Goal: Task Accomplishment & Management: Use online tool/utility

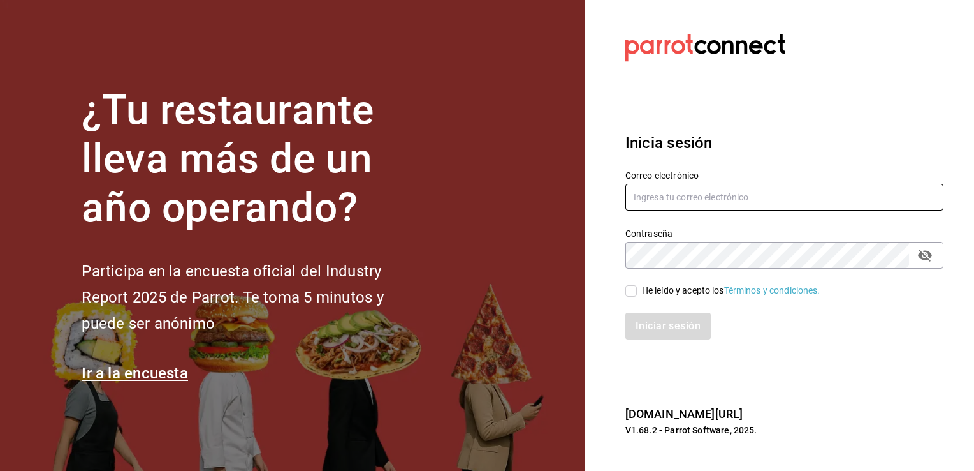
type input "[PERSON_NAME][EMAIL_ADDRESS][PERSON_NAME][DOMAIN_NAME]"
click at [640, 295] on span "He leído y acepto los Términos y condiciones." at bounding box center [729, 290] width 184 height 13
click at [637, 295] on input "He leído y acepto los Términos y condiciones." at bounding box center [631, 290] width 11 height 11
checkbox input "true"
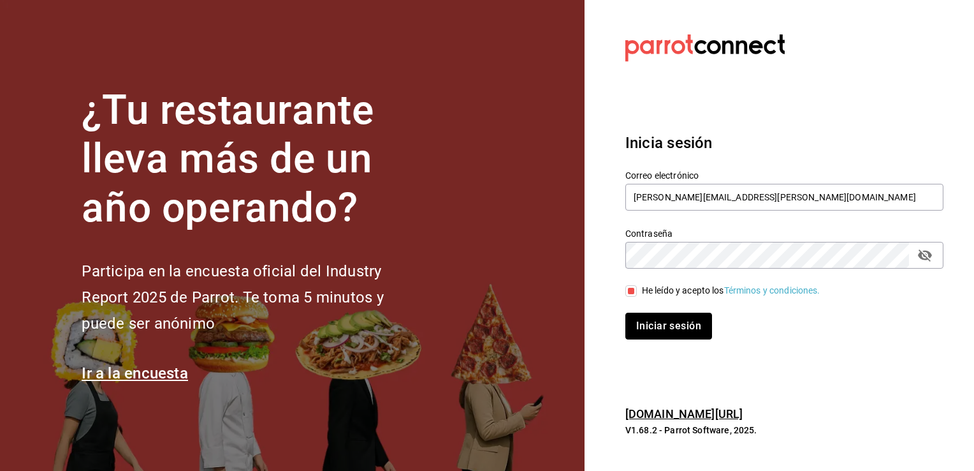
click at [637, 335] on button "Iniciar sesión" at bounding box center [669, 325] width 87 height 27
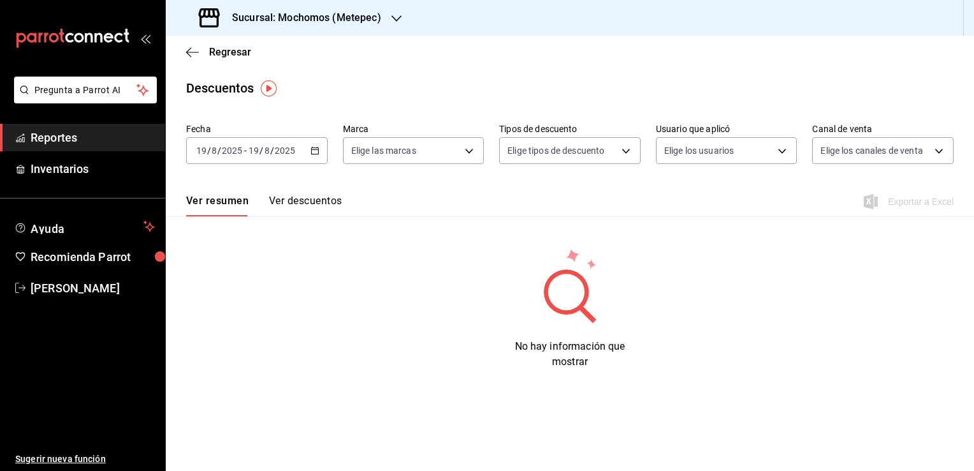
click at [316, 151] on icon "button" at bounding box center [315, 150] width 9 height 9
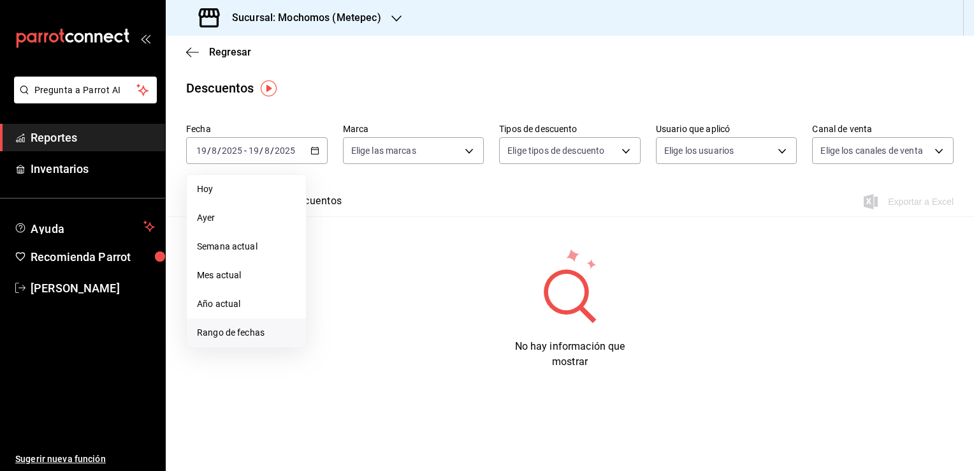
click at [260, 337] on span "Rango de fechas" at bounding box center [246, 332] width 99 height 13
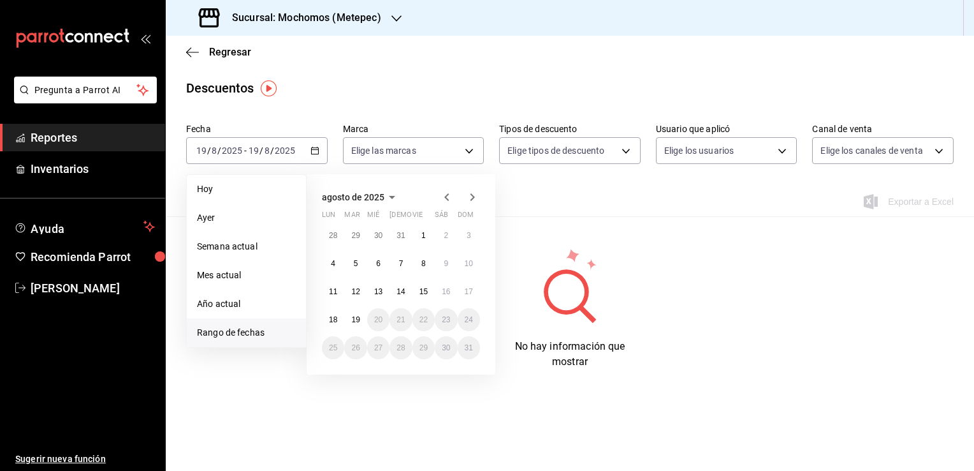
click at [401, 17] on icon "button" at bounding box center [397, 18] width 10 height 10
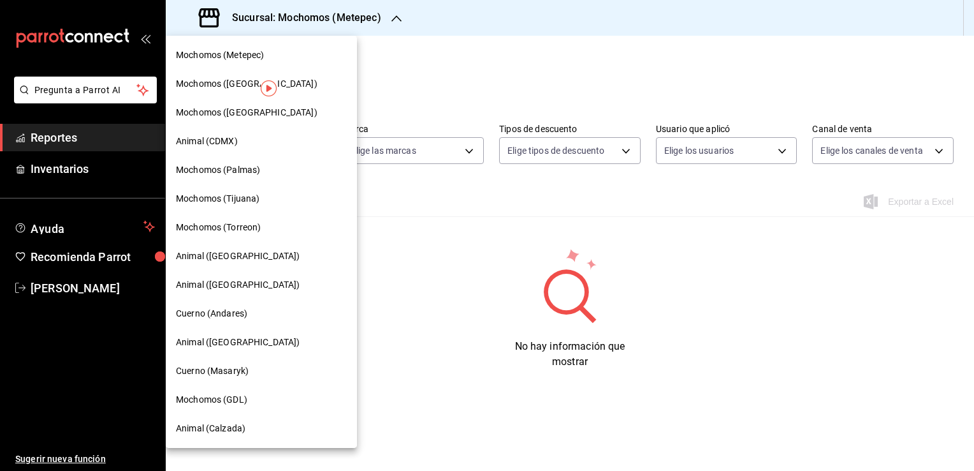
click at [230, 192] on span "Mochomos (Tijuana)" at bounding box center [218, 198] width 84 height 13
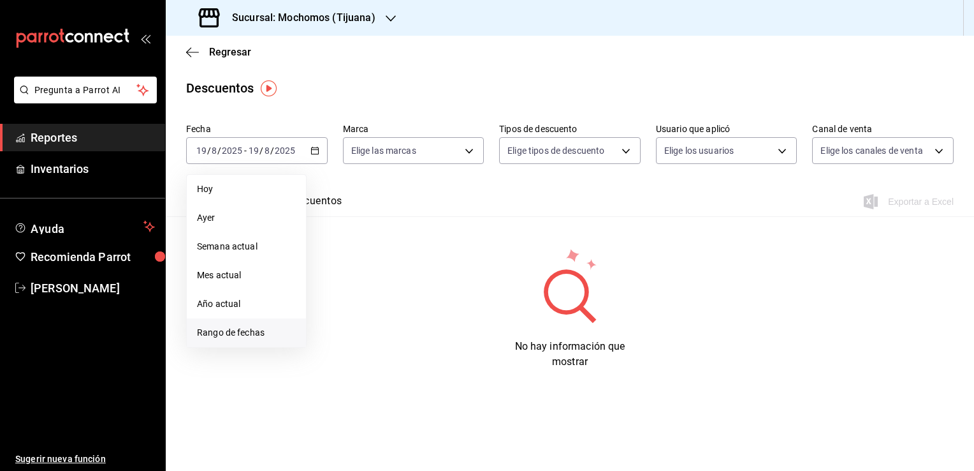
click at [255, 329] on span "Rango de fechas" at bounding box center [246, 332] width 99 height 13
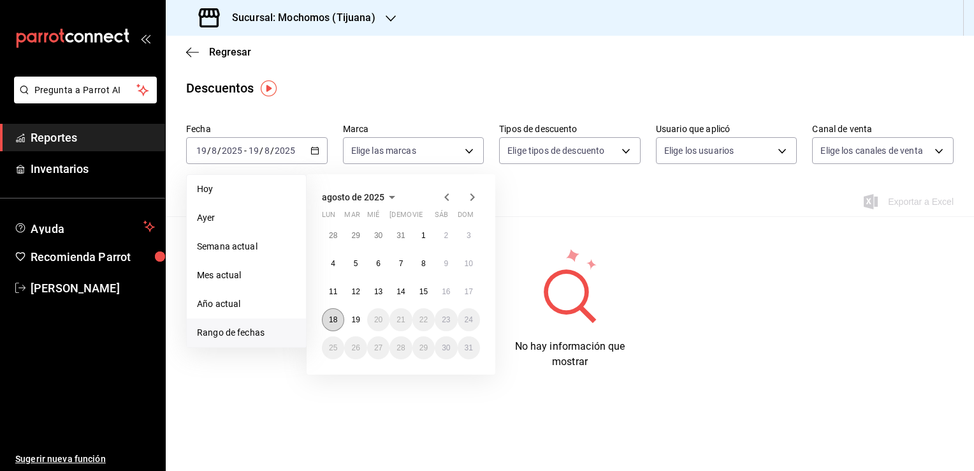
click at [339, 323] on button "18" at bounding box center [333, 319] width 22 height 23
click at [357, 320] on abbr "19" at bounding box center [355, 319] width 8 height 9
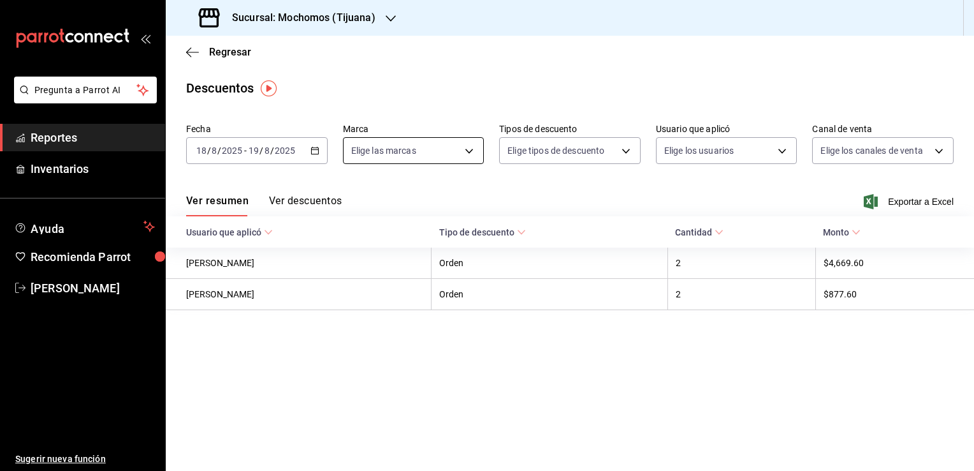
click at [422, 154] on body "Pregunta a Parrot AI Reportes Inventarios Ayuda Recomienda Parrot Guadalupe Rey…" at bounding box center [487, 235] width 974 height 471
click at [89, 134] on div at bounding box center [487, 235] width 974 height 471
click at [82, 143] on span "Reportes" at bounding box center [93, 137] width 124 height 17
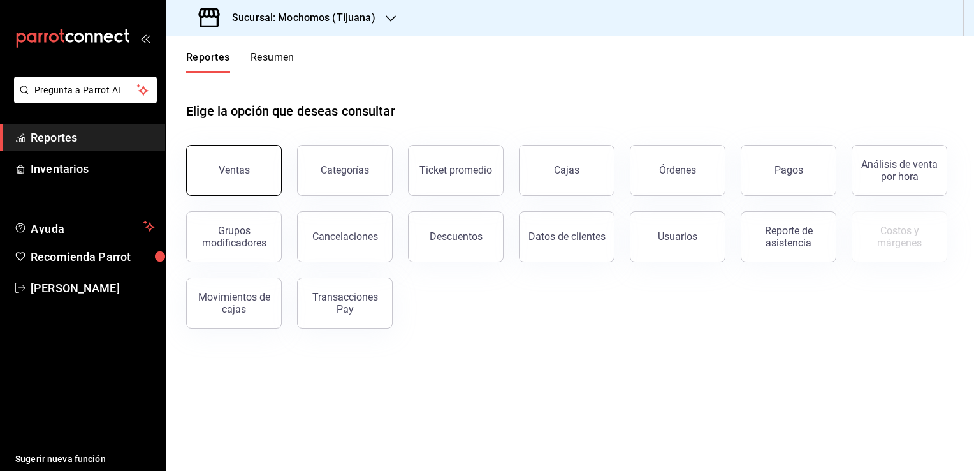
click at [230, 163] on button "Ventas" at bounding box center [234, 170] width 96 height 51
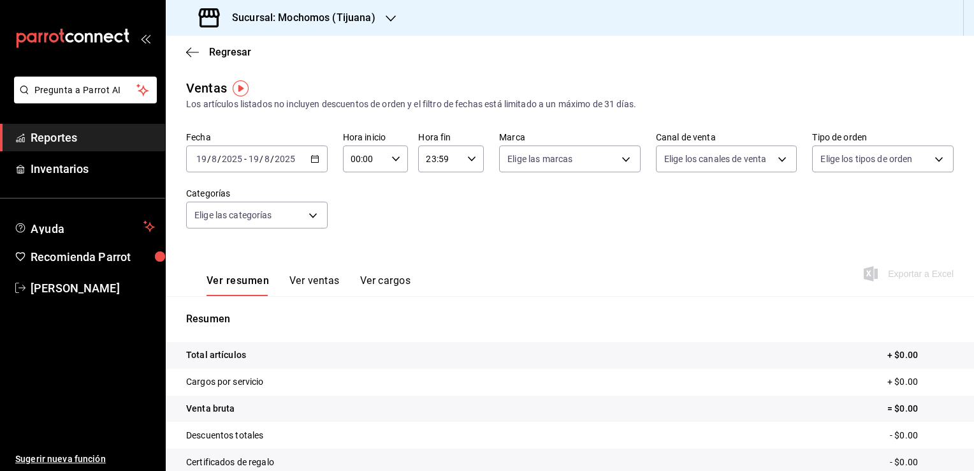
click at [376, 154] on input "00:00" at bounding box center [365, 159] width 44 height 26
click at [362, 222] on span "05" at bounding box center [357, 217] width 12 height 10
type input "05:00"
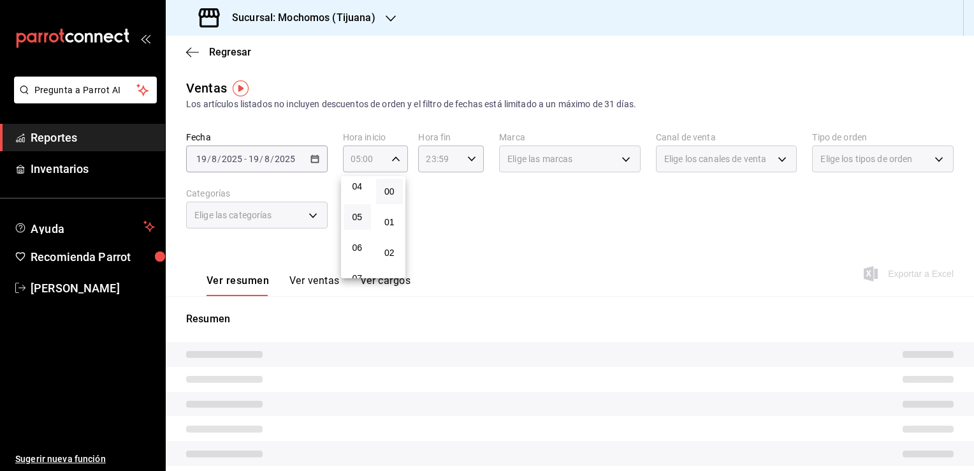
click at [457, 158] on div at bounding box center [487, 235] width 974 height 471
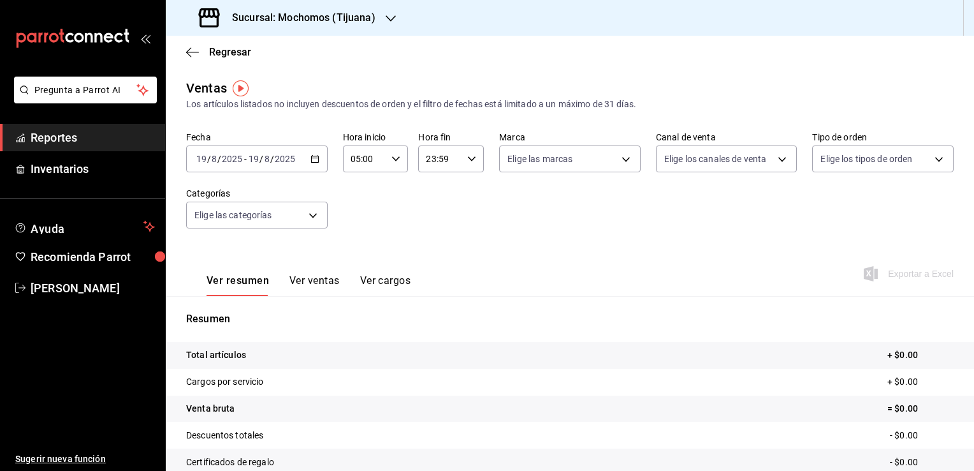
click at [461, 156] on div "23:59 Hora fin" at bounding box center [451, 158] width 66 height 27
click at [430, 222] on span "05" at bounding box center [432, 217] width 12 height 10
click at [469, 237] on button "58" at bounding box center [464, 232] width 27 height 26
click at [467, 193] on span "00" at bounding box center [465, 191] width 12 height 10
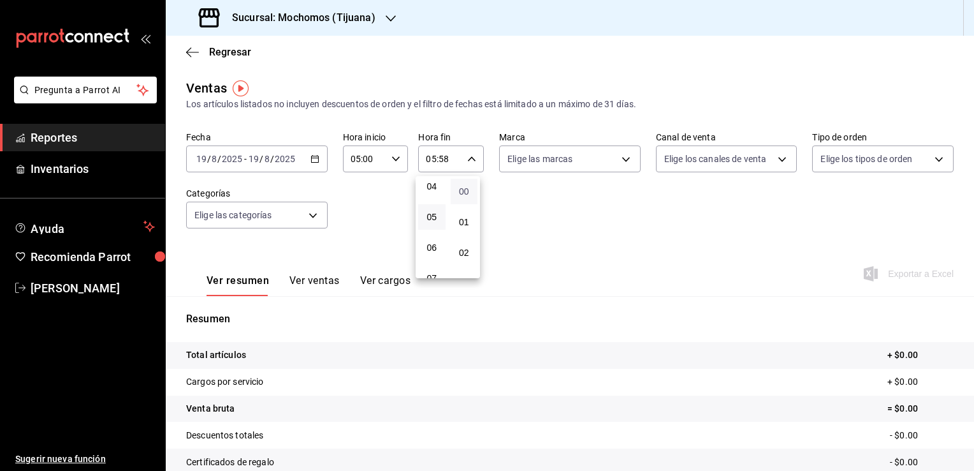
type input "05:00"
click at [573, 233] on div at bounding box center [487, 235] width 974 height 471
click at [312, 159] on icon "button" at bounding box center [315, 158] width 9 height 9
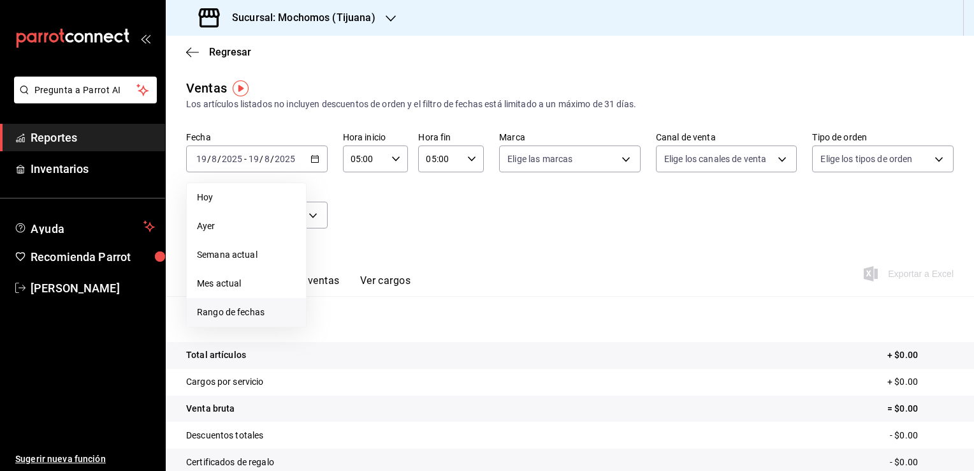
click at [219, 312] on span "Rango de fechas" at bounding box center [246, 311] width 99 height 13
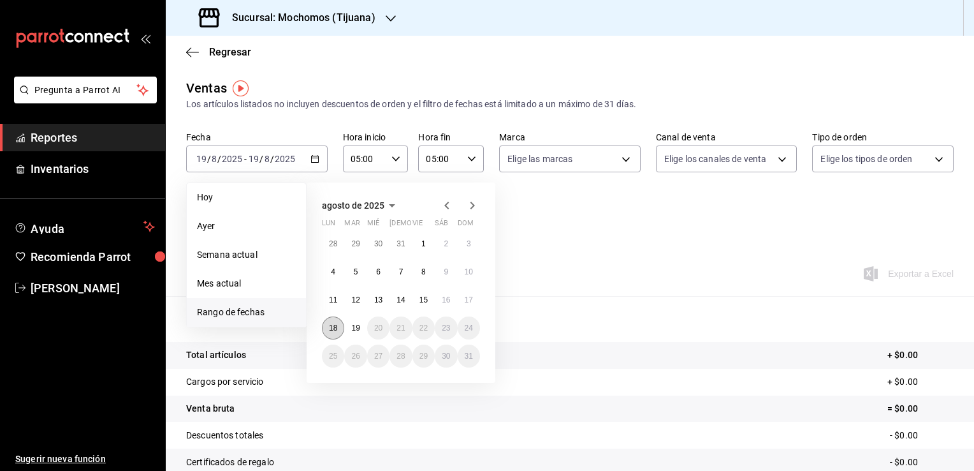
click at [339, 335] on button "18" at bounding box center [333, 327] width 22 height 23
click at [353, 325] on abbr "19" at bounding box center [355, 327] width 8 height 9
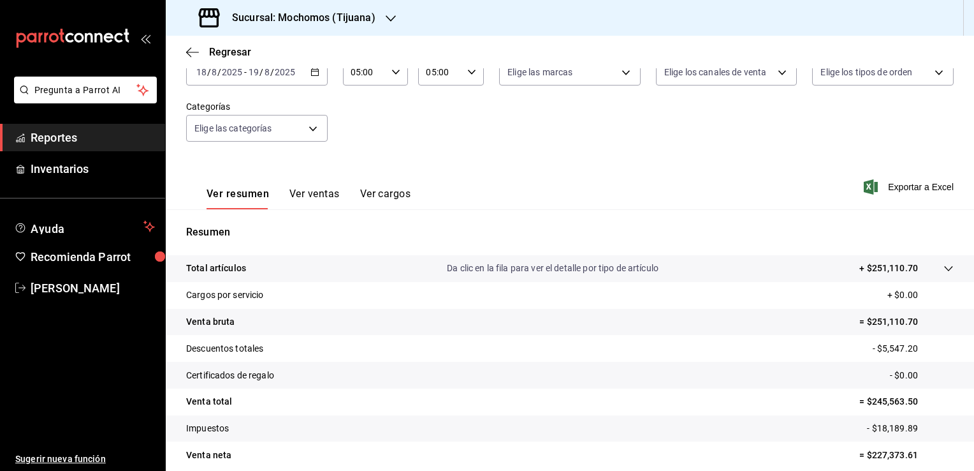
scroll to position [128, 0]
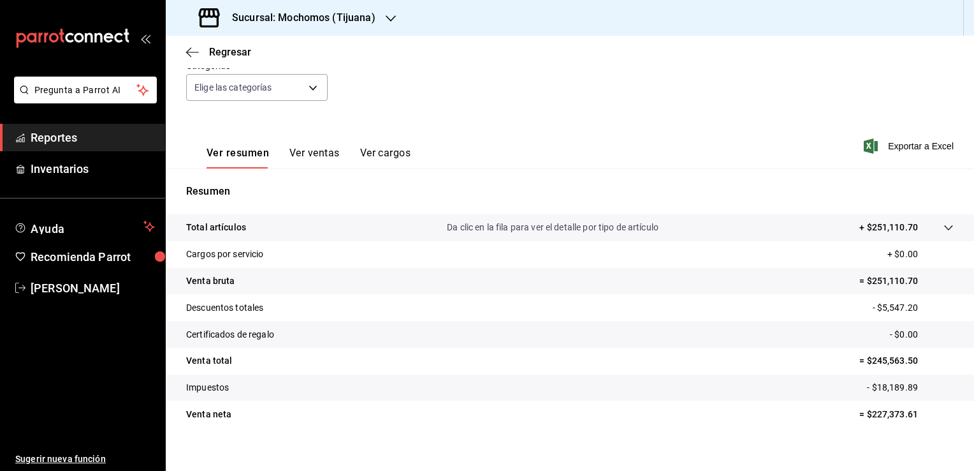
click at [897, 152] on span "Exportar a Excel" at bounding box center [910, 145] width 87 height 15
drag, startPoint x: 45, startPoint y: 136, endPoint x: 112, endPoint y: 139, distance: 67.0
click at [45, 136] on span "Reportes" at bounding box center [93, 137] width 124 height 17
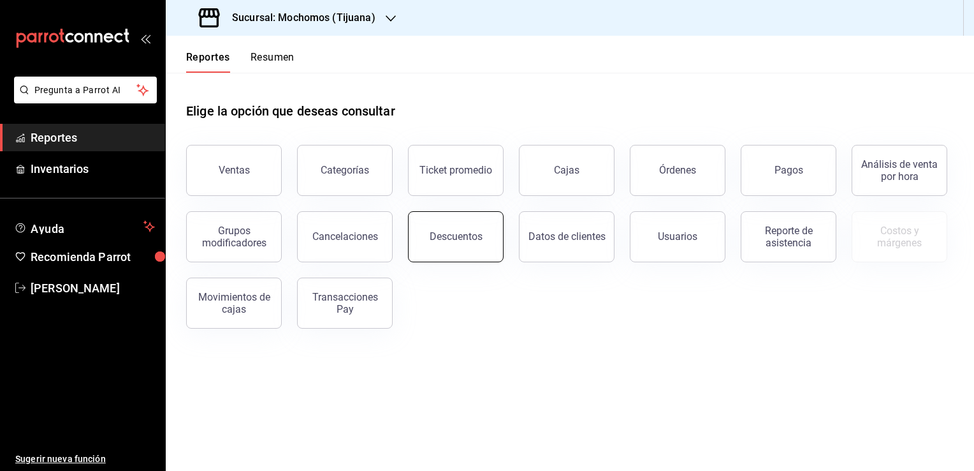
click at [487, 228] on button "Descuentos" at bounding box center [456, 236] width 96 height 51
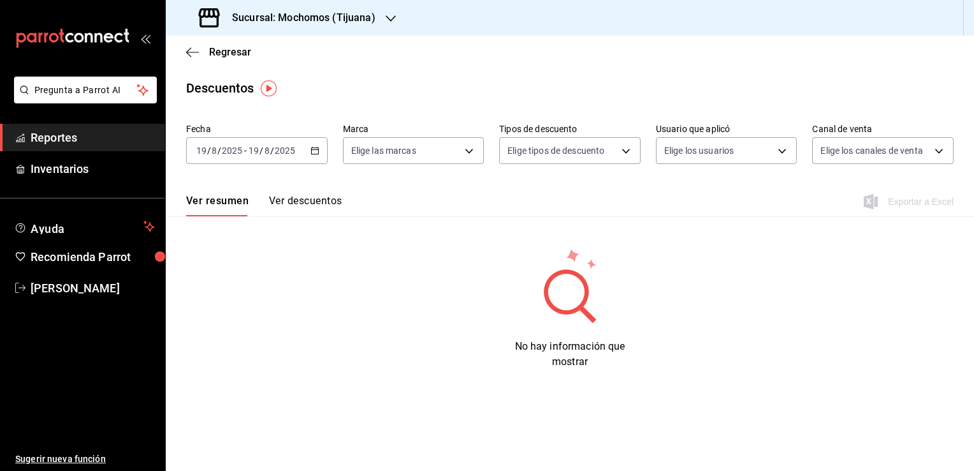
click at [314, 149] on \(Stroke\) "button" at bounding box center [314, 149] width 7 height 1
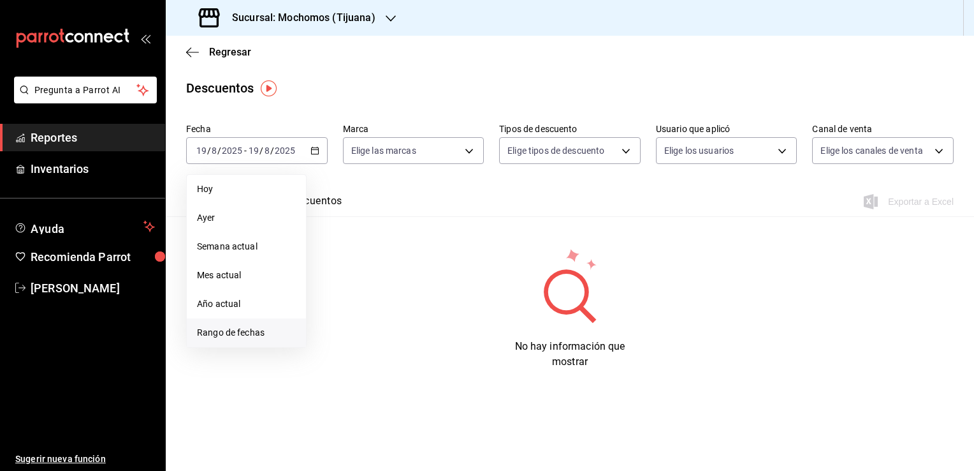
click at [239, 328] on span "Rango de fechas" at bounding box center [246, 332] width 99 height 13
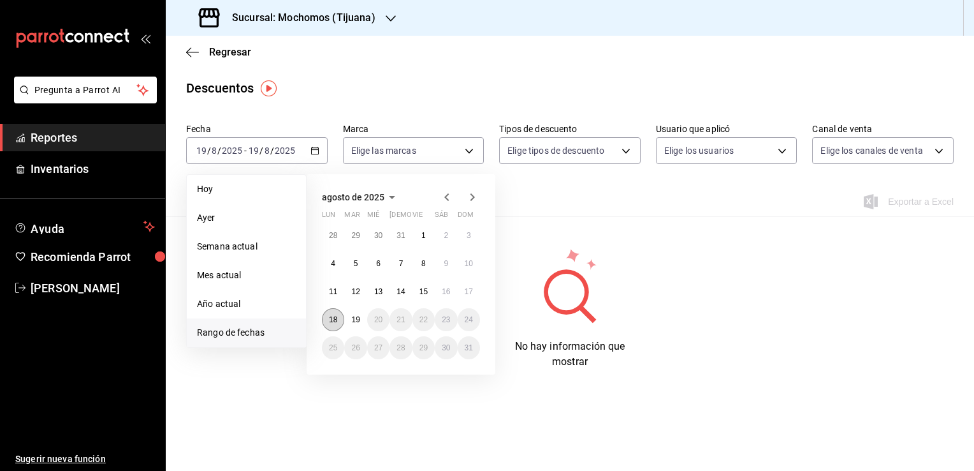
click at [332, 321] on abbr "18" at bounding box center [333, 319] width 8 height 9
click at [358, 318] on abbr "19" at bounding box center [355, 319] width 8 height 9
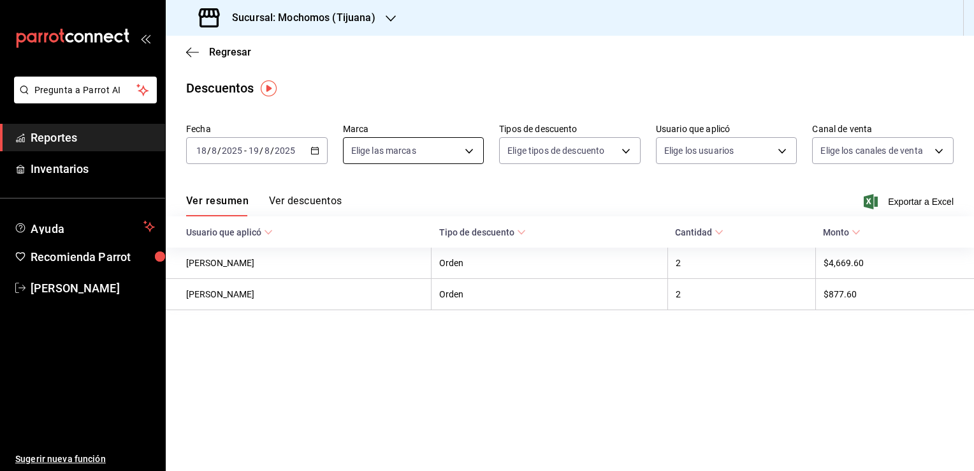
click at [446, 142] on body "Pregunta a Parrot AI Reportes Inventarios Ayuda Recomienda Parrot Guadalupe Rey…" at bounding box center [487, 235] width 974 height 471
click at [375, 252] on li "Mochomos (Tijuana)" at bounding box center [414, 242] width 140 height 29
type input "c300ab0f-4e96-434a-ab79-9fec8b673c9f"
checkbox input "true"
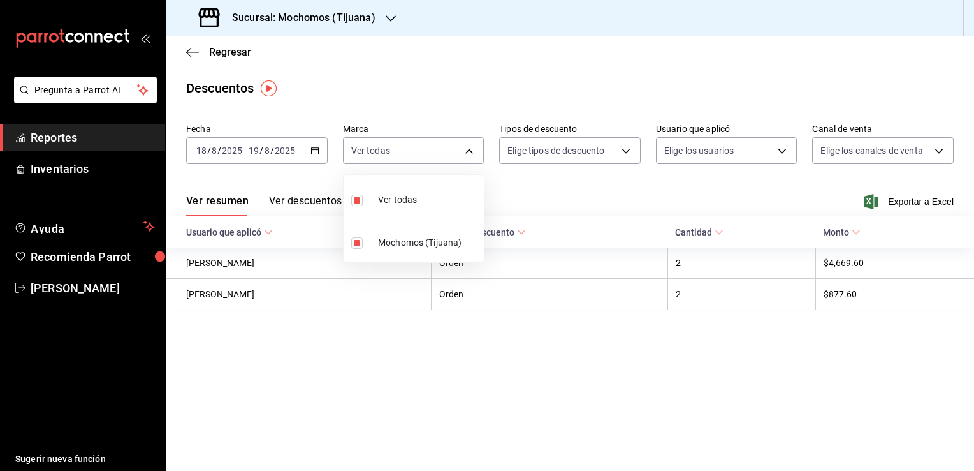
click at [696, 191] on div at bounding box center [487, 235] width 974 height 471
click at [910, 205] on span "Exportar a Excel" at bounding box center [910, 201] width 87 height 15
